Goal: Task Accomplishment & Management: Complete application form

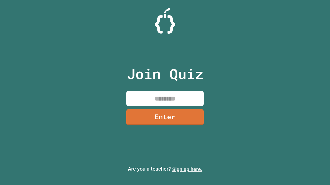
click at [187, 170] on link "Sign up here." at bounding box center [187, 170] width 30 height 6
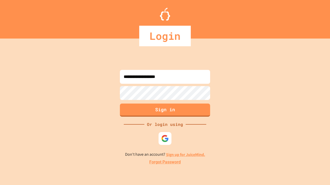
type input "**********"
